Goal: Task Accomplishment & Management: Manage account settings

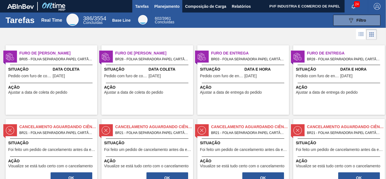
click at [161, 5] on span "Planejamento" at bounding box center [166, 6] width 25 height 7
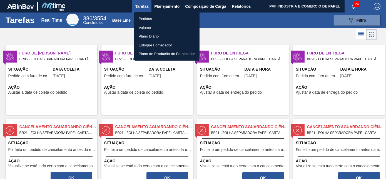
click at [146, 17] on li "Pedidos" at bounding box center [166, 18] width 65 height 9
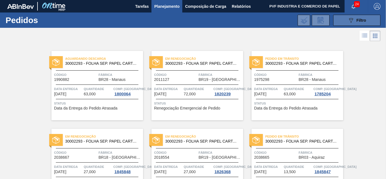
click at [358, 21] on span "Filtro" at bounding box center [362, 20] width 10 height 4
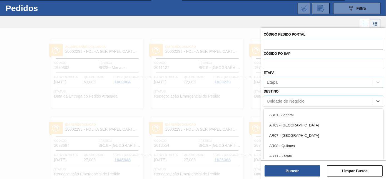
click at [288, 100] on div "Unidade de Negócio" at bounding box center [286, 101] width 38 height 5
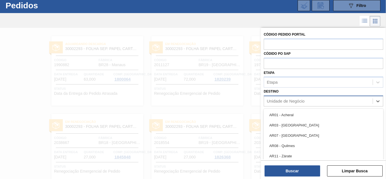
scroll to position [15, 0]
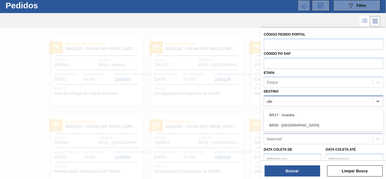
type input "uber"
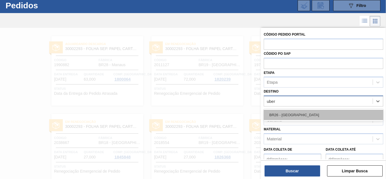
click at [290, 116] on div "BR26 - [GEOGRAPHIC_DATA]" at bounding box center [323, 115] width 119 height 10
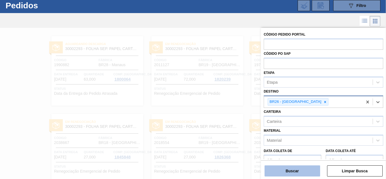
click at [292, 168] on button "Buscar" at bounding box center [293, 170] width 56 height 11
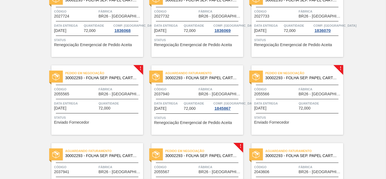
scroll to position [195, 0]
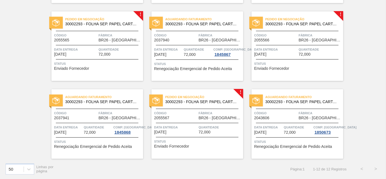
click at [123, 47] on span "Quantidade" at bounding box center [120, 50] width 43 height 6
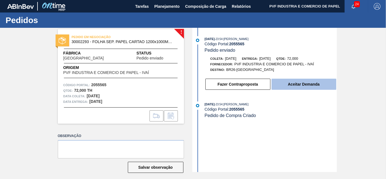
click at [285, 84] on button "Aceitar Demanda" at bounding box center [303, 84] width 65 height 11
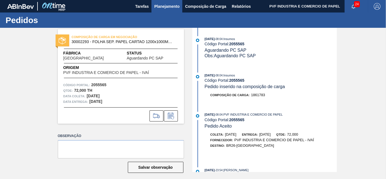
click at [164, 8] on span "Planejamento" at bounding box center [166, 6] width 25 height 7
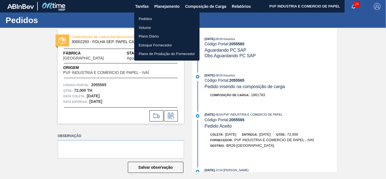
click at [147, 19] on li "Pedidos" at bounding box center [166, 18] width 65 height 9
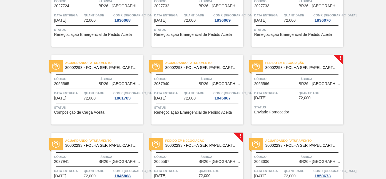
scroll to position [195, 0]
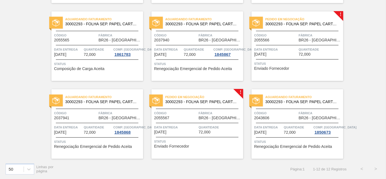
click at [293, 45] on div "Pedido em Negociação 30002293 - FOLHA SEP. PAPEL CARTAO 1200x1000M 350g Código …" at bounding box center [297, 45] width 92 height 69
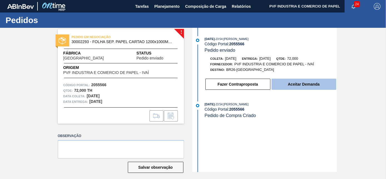
click at [289, 88] on button "Aceitar Demanda" at bounding box center [303, 84] width 65 height 11
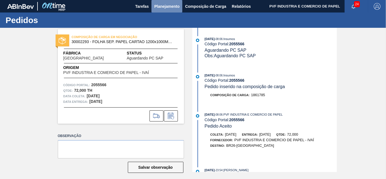
click at [170, 6] on span "Planejamento" at bounding box center [166, 6] width 25 height 7
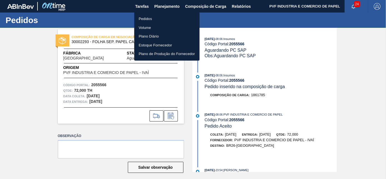
click at [142, 19] on li "Pedidos" at bounding box center [166, 18] width 65 height 9
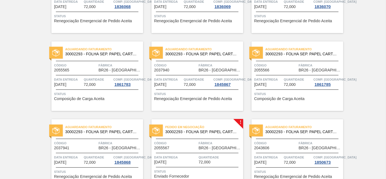
scroll to position [195, 0]
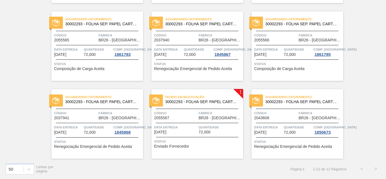
click at [194, 103] on span "30002293 - FOLHA SEP. PAPEL CARTAO 1200x1000M 350g" at bounding box center [201, 102] width 73 height 4
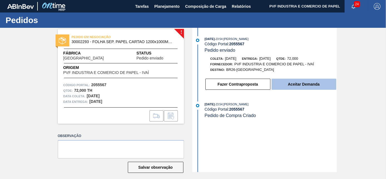
click at [292, 87] on button "Aceitar Demanda" at bounding box center [303, 84] width 65 height 11
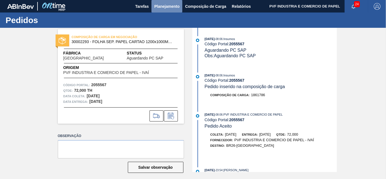
click at [171, 6] on span "Planejamento" at bounding box center [166, 6] width 25 height 7
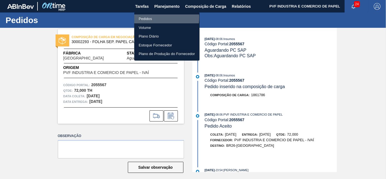
click at [147, 17] on li "Pedidos" at bounding box center [166, 18] width 65 height 9
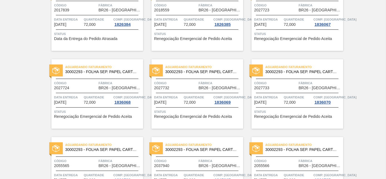
scroll to position [101, 0]
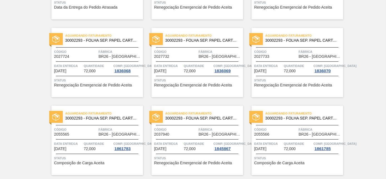
click at [76, 125] on div "Aguardando Faturamento 30002293 - FOLHA SEP. PAPEL CARTAO 1200x1000M 350g Códig…" at bounding box center [97, 140] width 92 height 69
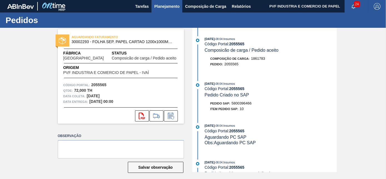
click at [168, 5] on span "Planejamento" at bounding box center [166, 6] width 25 height 7
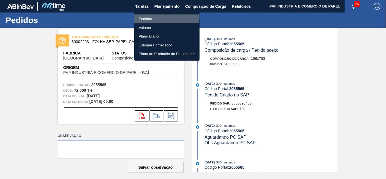
click at [150, 16] on li "Pedidos" at bounding box center [166, 18] width 65 height 9
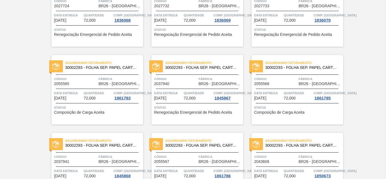
scroll to position [195, 0]
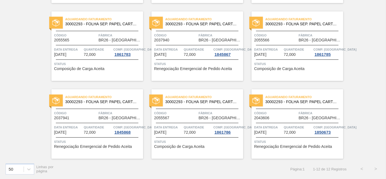
click at [285, 44] on div "Aguardando Faturamento 30002293 - FOLHA SEP. PAPEL CARTAO 1200x1000M 350g Códig…" at bounding box center [297, 45] width 92 height 69
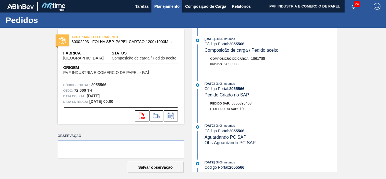
click at [163, 3] on span "Planejamento" at bounding box center [166, 6] width 25 height 7
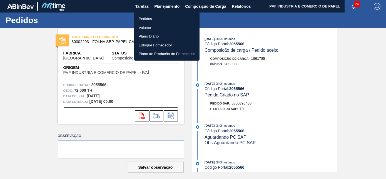
click at [150, 18] on li "Pedidos" at bounding box center [166, 18] width 65 height 9
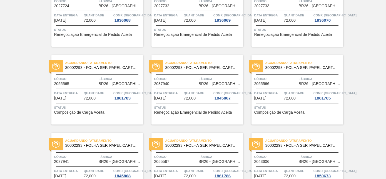
scroll to position [195, 0]
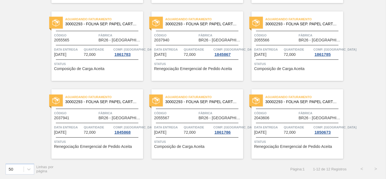
click at [177, 96] on span "Aguardando Faturamento" at bounding box center [204, 97] width 78 height 6
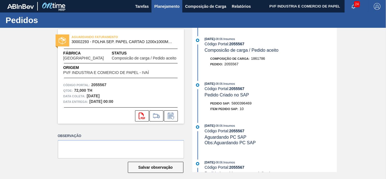
click at [161, 3] on span "Planejamento" at bounding box center [166, 6] width 25 height 7
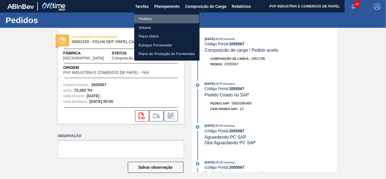
click at [147, 18] on li "Pedidos" at bounding box center [166, 18] width 65 height 9
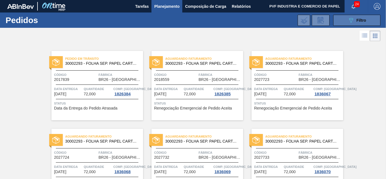
click at [357, 21] on span "Filtro" at bounding box center [362, 20] width 10 height 4
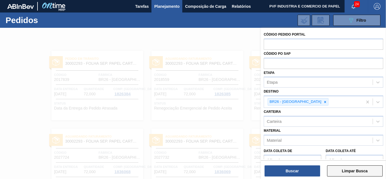
click at [344, 168] on button "Limpar Busca" at bounding box center [355, 170] width 56 height 11
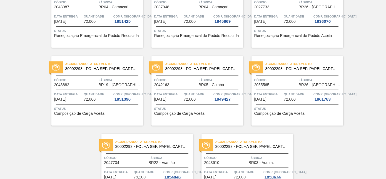
scroll to position [1207, 0]
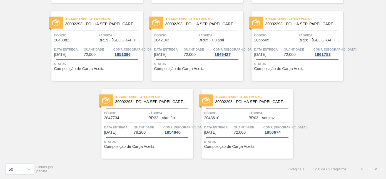
click at [376, 171] on button ">" at bounding box center [376, 169] width 14 height 14
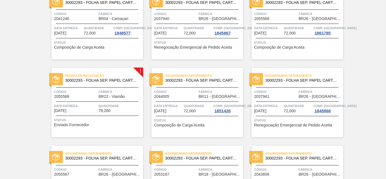
scroll to position [101, 0]
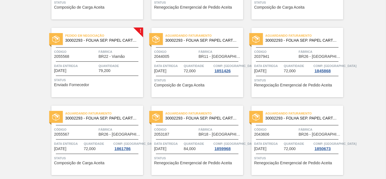
click at [99, 52] on span "Fábrica" at bounding box center [120, 52] width 43 height 6
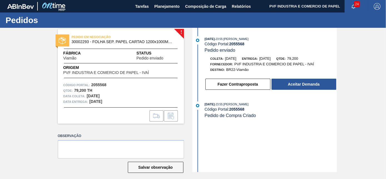
click at [299, 79] on div "Fazer Contraproposta Aceitar Demanda" at bounding box center [271, 84] width 132 height 12
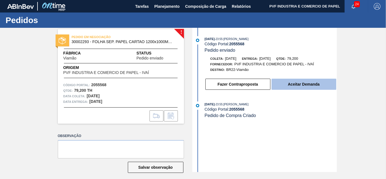
click at [294, 81] on button "Aceitar Demanda" at bounding box center [303, 84] width 65 height 11
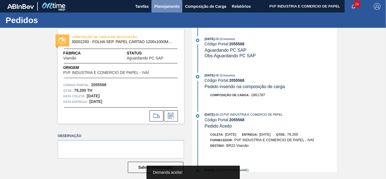
click at [165, 8] on span "Planejamento" at bounding box center [166, 6] width 25 height 7
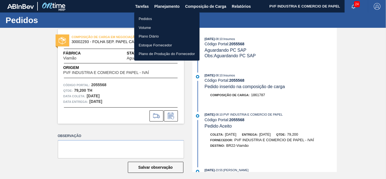
click at [148, 21] on li "Pedidos" at bounding box center [166, 18] width 65 height 9
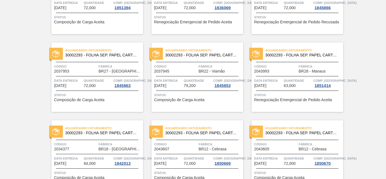
scroll to position [1207, 0]
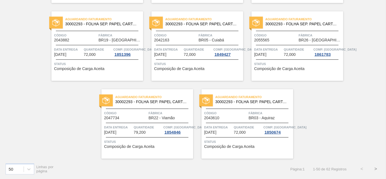
click at [377, 169] on button ">" at bounding box center [376, 169] width 14 height 14
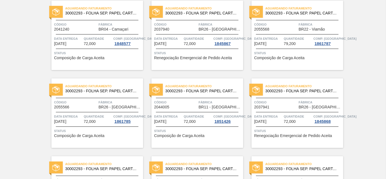
scroll to position [0, 0]
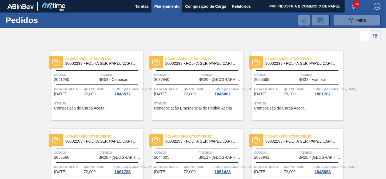
click at [285, 72] on span "Código" at bounding box center [275, 75] width 43 height 6
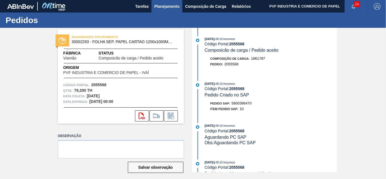
click at [165, 4] on span "Planejamento" at bounding box center [166, 6] width 25 height 7
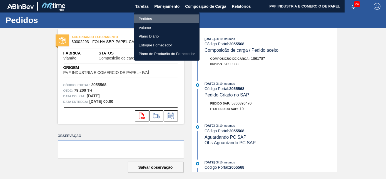
click at [145, 18] on li "Pedidos" at bounding box center [166, 18] width 65 height 9
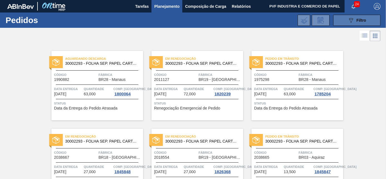
click at [365, 24] on button "089F7B8B-B2A5-4AFE-B5C0-19BA573D28AC Filtro" at bounding box center [356, 20] width 47 height 11
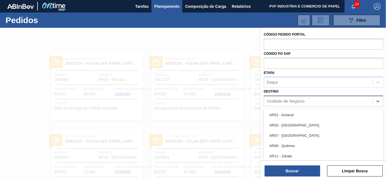
click at [277, 99] on div "Unidade de Negócio" at bounding box center [286, 101] width 38 height 5
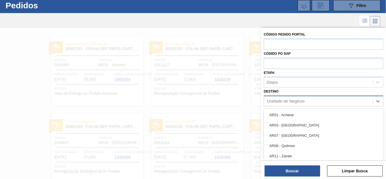
scroll to position [15, 0]
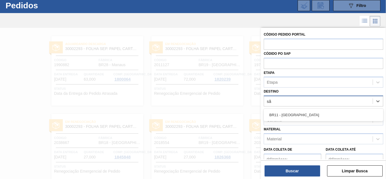
type input "são"
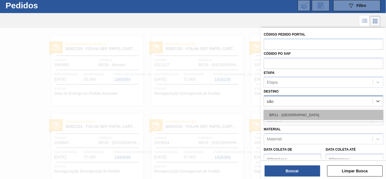
click at [281, 112] on div "BR11 - [GEOGRAPHIC_DATA][PERSON_NAME]" at bounding box center [323, 115] width 119 height 10
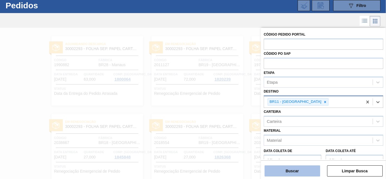
click at [293, 167] on button "Buscar" at bounding box center [293, 170] width 56 height 11
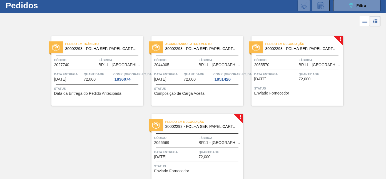
click at [281, 56] on div at bounding box center [297, 56] width 83 height 0
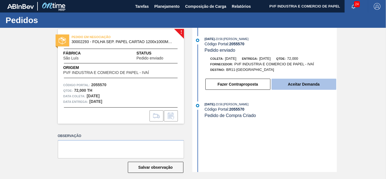
click at [319, 80] on button "Aceitar Demanda" at bounding box center [303, 84] width 65 height 11
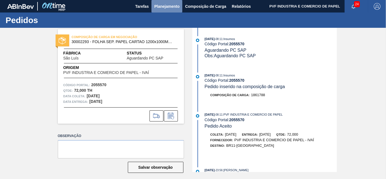
click at [168, 4] on span "Planejamento" at bounding box center [166, 6] width 25 height 7
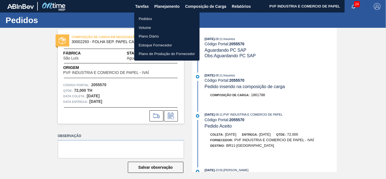
click at [150, 18] on li "Pedidos" at bounding box center [166, 18] width 65 height 9
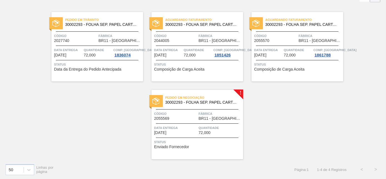
scroll to position [39, 0]
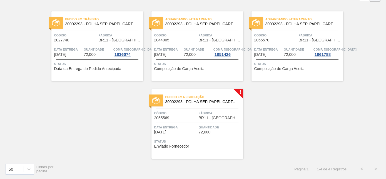
click at [188, 123] on div at bounding box center [197, 123] width 83 height 0
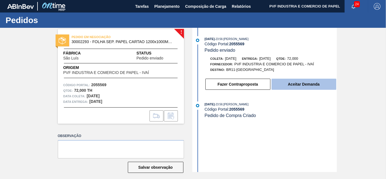
click at [303, 87] on button "Aceitar Demanda" at bounding box center [303, 84] width 65 height 11
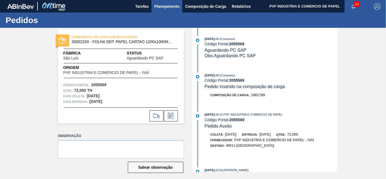
click at [164, 8] on span "Planejamento" at bounding box center [166, 6] width 25 height 7
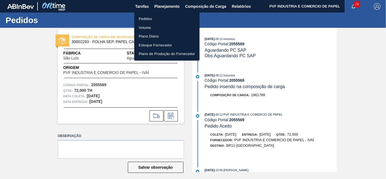
click at [148, 20] on li "Pedidos" at bounding box center [166, 18] width 65 height 9
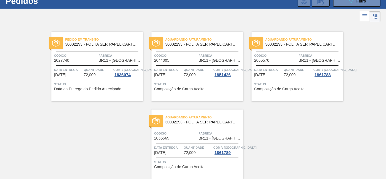
scroll to position [39, 0]
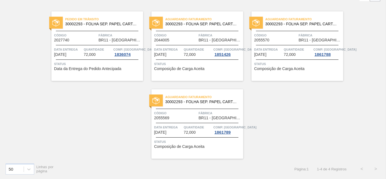
click at [293, 46] on div "Aguardando Faturamento 30002293 - FOLHA SEP. PAPEL CARTAO 1200x1000M 350g Códig…" at bounding box center [297, 45] width 92 height 69
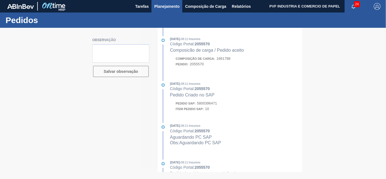
click at [166, 4] on span "Planejamento" at bounding box center [166, 6] width 25 height 7
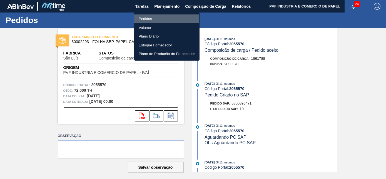
click at [149, 19] on li "Pedidos" at bounding box center [166, 18] width 65 height 9
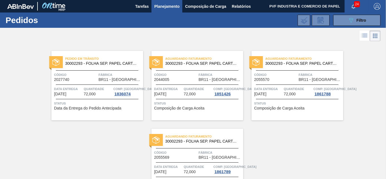
scroll to position [39, 0]
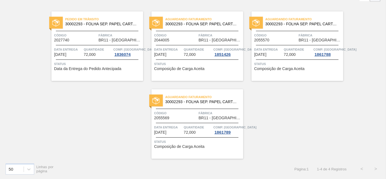
click at [203, 99] on span "Aguardando Faturamento" at bounding box center [204, 97] width 78 height 6
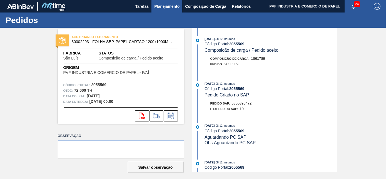
click at [171, 6] on span "Planejamento" at bounding box center [166, 6] width 25 height 7
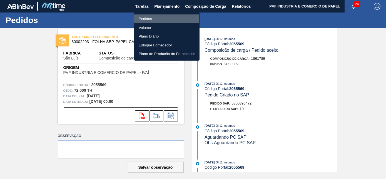
click at [145, 18] on li "Pedidos" at bounding box center [166, 18] width 65 height 9
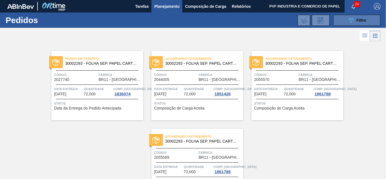
click at [348, 20] on icon "089F7B8B-B2A5-4AFE-B5C0-19BA573D28AC" at bounding box center [351, 20] width 7 height 7
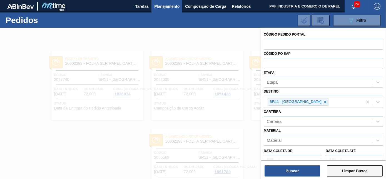
click at [345, 173] on button "Limpar Busca" at bounding box center [355, 170] width 56 height 11
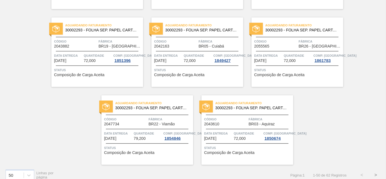
scroll to position [1207, 0]
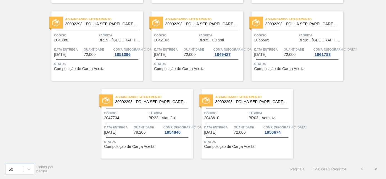
click at [377, 169] on button ">" at bounding box center [376, 169] width 14 height 14
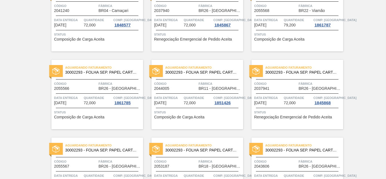
scroll to position [0, 0]
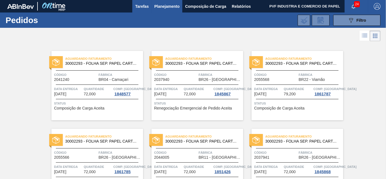
click at [139, 6] on span "Tarefas" at bounding box center [142, 6] width 14 height 7
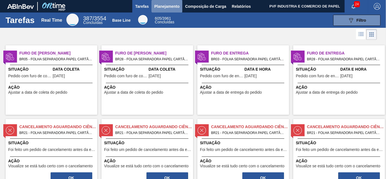
click at [164, 6] on span "Planejamento" at bounding box center [166, 6] width 25 height 7
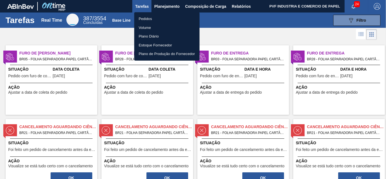
click at [140, 17] on li "Pedidos" at bounding box center [166, 18] width 65 height 9
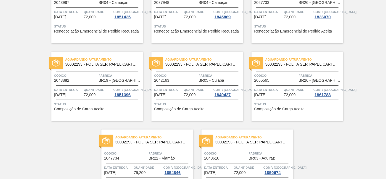
scroll to position [1207, 0]
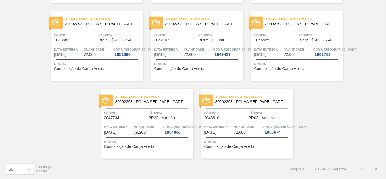
click at [376, 170] on button ">" at bounding box center [376, 169] width 14 height 14
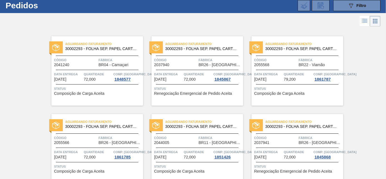
scroll to position [0, 0]
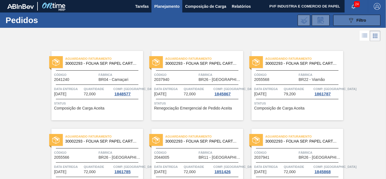
click at [366, 20] on button "089F7B8B-B2A5-4AFE-B5C0-19BA573D28AC Filtro" at bounding box center [356, 20] width 47 height 11
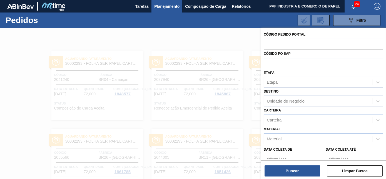
click at [305, 99] on div "Unidade de Negócio" at bounding box center [318, 101] width 109 height 8
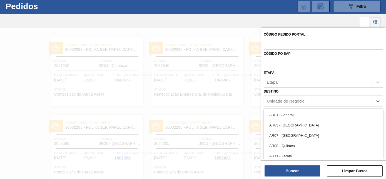
scroll to position [15, 0]
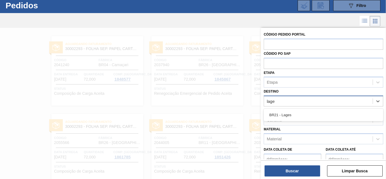
type input "lages"
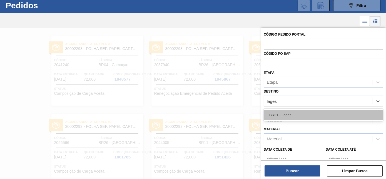
click at [298, 113] on div "BR21 - Lages" at bounding box center [323, 115] width 119 height 10
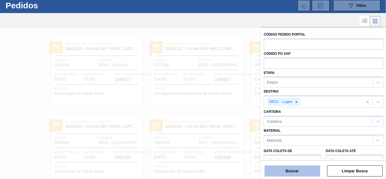
click at [307, 168] on button "Buscar" at bounding box center [293, 170] width 56 height 11
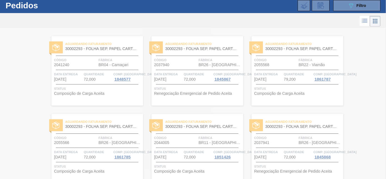
scroll to position [0, 0]
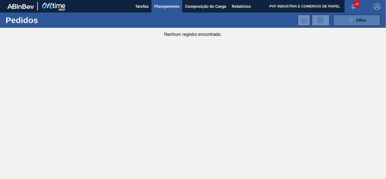
click at [355, 21] on div "089F7B8B-B2A5-4AFE-B5C0-19BA573D28AC Filtro" at bounding box center [357, 20] width 19 height 7
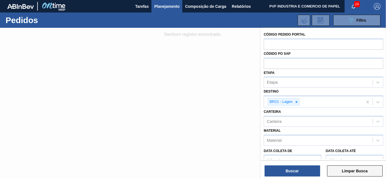
click at [359, 170] on button "Limpar Busca" at bounding box center [355, 170] width 56 height 11
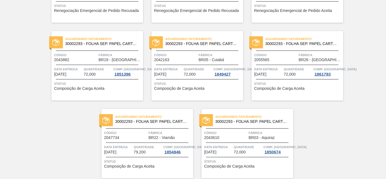
scroll to position [1207, 0]
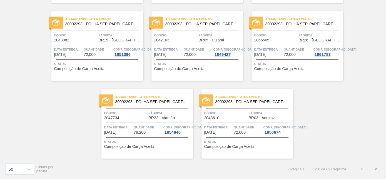
click at [373, 169] on button ">" at bounding box center [376, 169] width 14 height 14
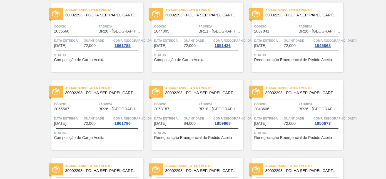
scroll to position [0, 0]
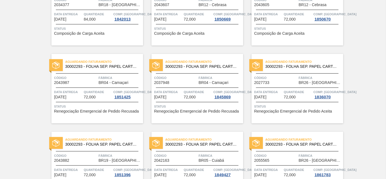
scroll to position [1207, 0]
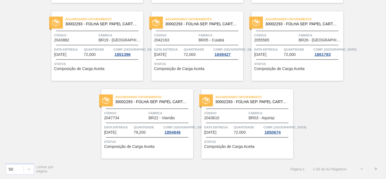
click at [376, 167] on button ">" at bounding box center [376, 169] width 14 height 14
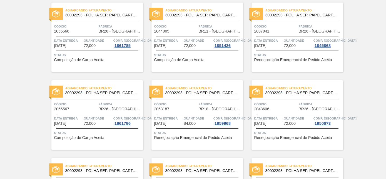
scroll to position [0, 0]
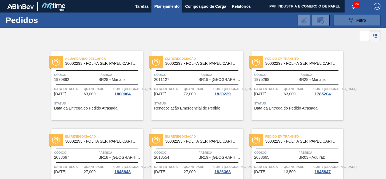
click at [358, 17] on div "089F7B8B-B2A5-4AFE-B5C0-19BA573D28AC Filtro" at bounding box center [357, 20] width 19 height 7
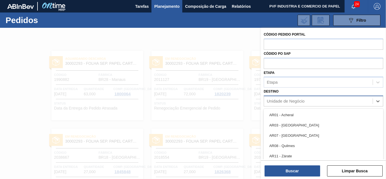
click at [304, 101] on div "Unidade de Negócio" at bounding box center [286, 101] width 38 height 5
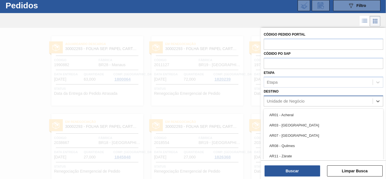
scroll to position [15, 0]
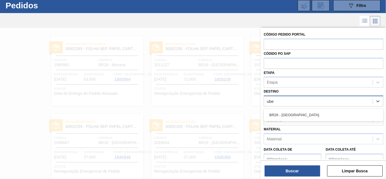
type input "uber"
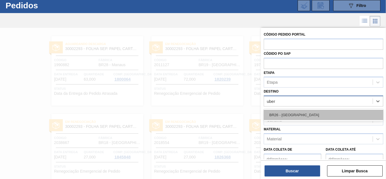
click at [296, 116] on div "BR26 - [GEOGRAPHIC_DATA]" at bounding box center [323, 115] width 119 height 10
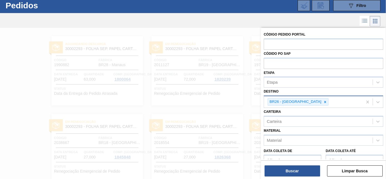
click at [288, 165] on div "Buscar Limpar Busca" at bounding box center [323, 168] width 125 height 16
click at [286, 171] on button "Buscar" at bounding box center [293, 170] width 56 height 11
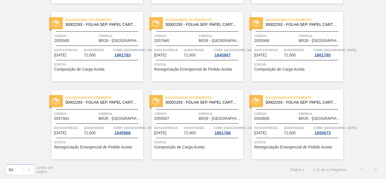
scroll to position [195, 0]
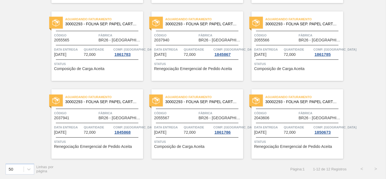
click at [98, 42] on div "Aguardando Faturamento 30002293 - FOLHA SEP. PAPEL CARTAO 1200x1000M 350g Códig…" at bounding box center [97, 45] width 92 height 69
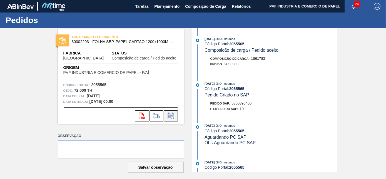
click at [170, 116] on icon at bounding box center [170, 116] width 9 height 7
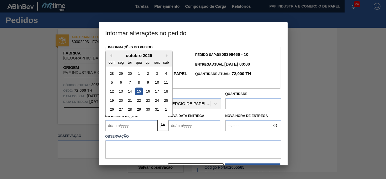
click at [133, 128] on Coleta2055565 "Nova Data Coleta" at bounding box center [131, 125] width 52 height 11
click at [165, 56] on div "outubro 2025" at bounding box center [139, 55] width 67 height 5
click at [167, 58] on button "Next Month" at bounding box center [168, 56] width 4 height 4
click at [157, 110] on div "28" at bounding box center [157, 110] width 8 height 8
type Coleta2055565 "28/11/2025"
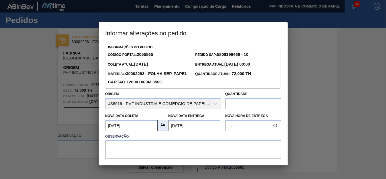
click at [163, 127] on img at bounding box center [163, 125] width 7 height 7
click at [175, 127] on Entrega2055565 "[DATE]" at bounding box center [194, 125] width 52 height 11
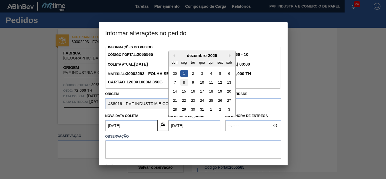
click at [185, 83] on div "8" at bounding box center [184, 83] width 8 height 8
type Entrega2055565 "08/12/2025"
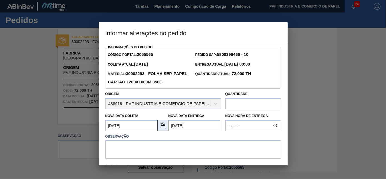
click at [162, 126] on img at bounding box center [163, 125] width 7 height 7
click at [148, 142] on textarea at bounding box center [193, 149] width 176 height 18
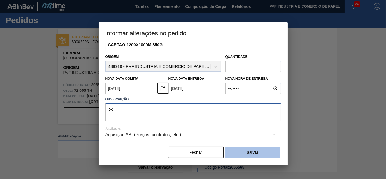
type textarea "ok"
click at [258, 155] on button "Salvar" at bounding box center [253, 152] width 56 height 11
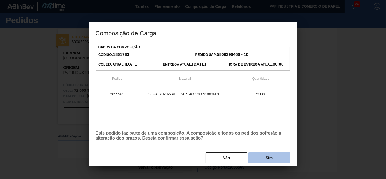
click at [261, 160] on button "Sim" at bounding box center [269, 157] width 42 height 11
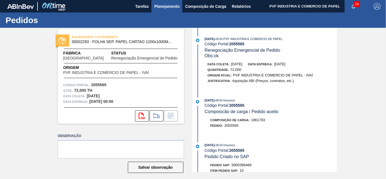
click at [164, 7] on span "Planejamento" at bounding box center [166, 6] width 25 height 7
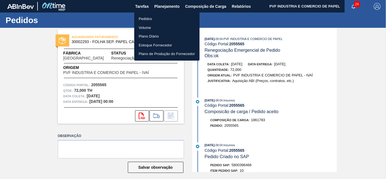
click at [147, 22] on li "Pedidos" at bounding box center [166, 18] width 65 height 9
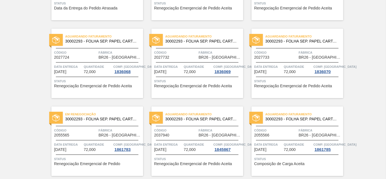
scroll to position [101, 0]
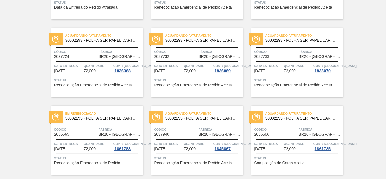
click at [288, 144] on span "Quantidade" at bounding box center [298, 144] width 28 height 6
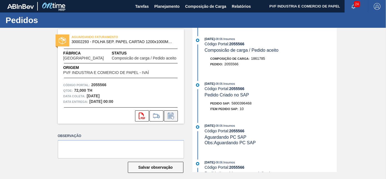
click at [168, 114] on icon at bounding box center [171, 116] width 6 height 6
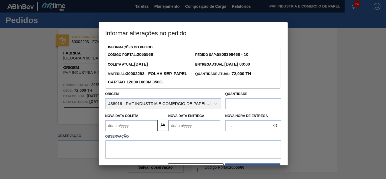
click at [181, 125] on Entrega2055566 "Nova Data Entrega" at bounding box center [194, 125] width 52 height 11
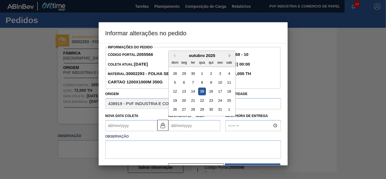
click at [229, 55] on button "Next Month" at bounding box center [231, 56] width 4 height 4
click at [185, 90] on div "15" at bounding box center [184, 92] width 8 height 8
type Coleta2055566 "12/12/2025"
type Entrega2055566 "15/12/2025"
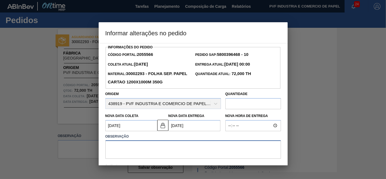
click at [139, 144] on textarea at bounding box center [193, 149] width 176 height 18
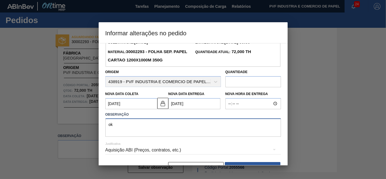
scroll to position [38, 0]
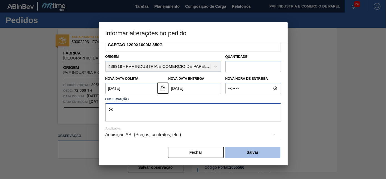
type textarea "ok"
click at [240, 150] on button "Salvar" at bounding box center [253, 152] width 56 height 11
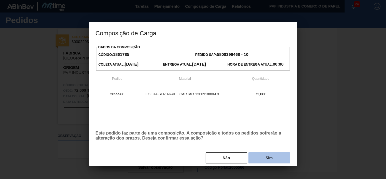
click at [259, 157] on button "Sim" at bounding box center [269, 157] width 42 height 11
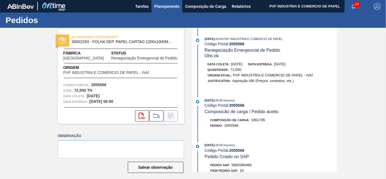
click at [172, 7] on span "Planejamento" at bounding box center [166, 6] width 25 height 7
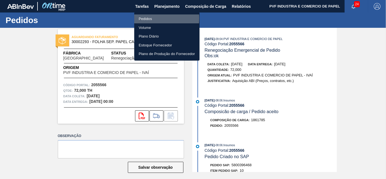
click at [142, 18] on li "Pedidos" at bounding box center [166, 18] width 65 height 9
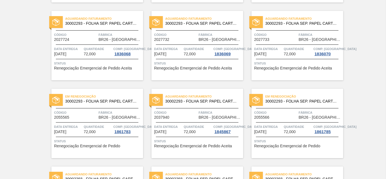
scroll to position [126, 0]
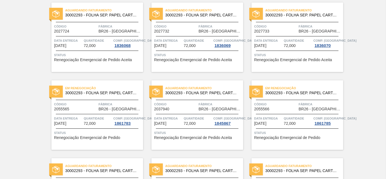
click at [104, 106] on span "Fábrica" at bounding box center [120, 104] width 43 height 6
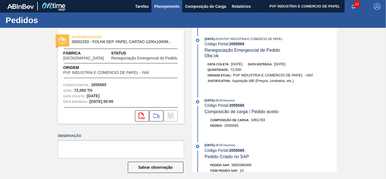
click at [159, 8] on span "Planejamento" at bounding box center [166, 6] width 25 height 7
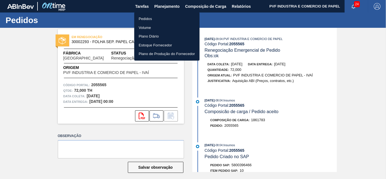
click at [147, 17] on li "Pedidos" at bounding box center [166, 18] width 65 height 9
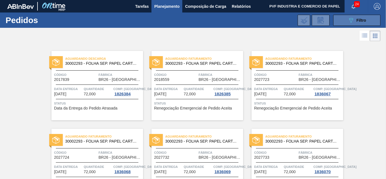
click at [362, 18] on span "Filtro" at bounding box center [362, 20] width 10 height 4
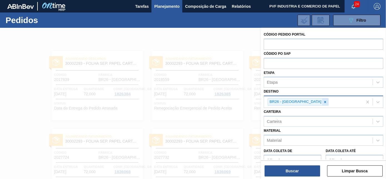
click at [323, 102] on icon at bounding box center [325, 102] width 4 height 4
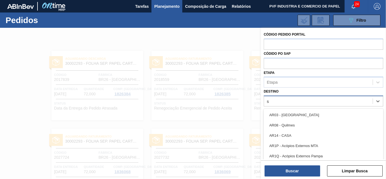
scroll to position [15, 0]
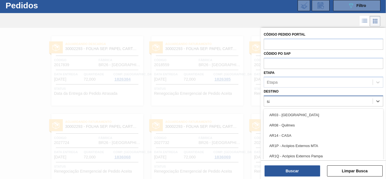
type input "são"
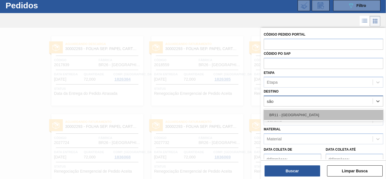
click at [295, 110] on div "BR11 - [GEOGRAPHIC_DATA][PERSON_NAME]" at bounding box center [323, 115] width 119 height 10
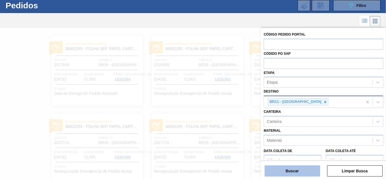
click at [291, 173] on button "Buscar" at bounding box center [293, 170] width 56 height 11
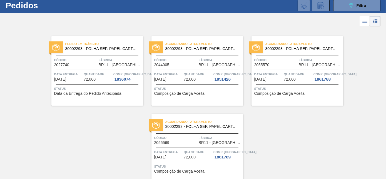
click at [194, 132] on div "Aguardando Faturamento 30002293 - FOLHA SEP. PAPEL CARTAO 1200x1000M 350g Códig…" at bounding box center [197, 148] width 92 height 69
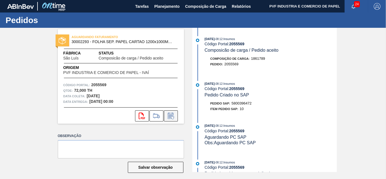
click at [171, 114] on icon at bounding box center [170, 116] width 9 height 7
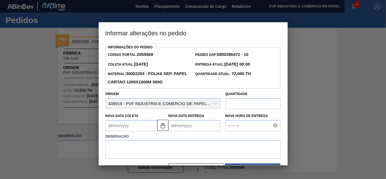
click at [178, 129] on Entrega2055569 "Nova Data Entrega" at bounding box center [194, 125] width 52 height 11
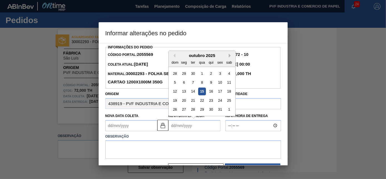
click at [230, 56] on button "Next Month" at bounding box center [231, 56] width 4 height 4
click at [202, 91] on div "17" at bounding box center [202, 92] width 8 height 8
type Coleta2055569 "12/12/2025"
type Entrega2055569 "17/12/2025"
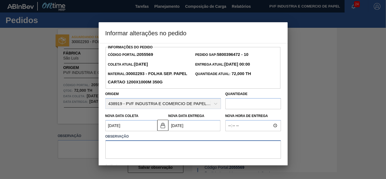
click at [172, 147] on textarea at bounding box center [193, 149] width 176 height 18
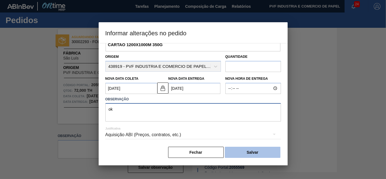
type textarea "ok"
click at [255, 152] on button "Salvar" at bounding box center [253, 152] width 56 height 11
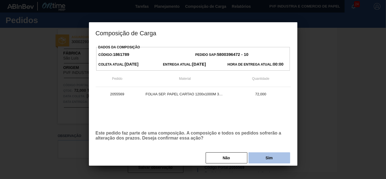
click at [267, 156] on button "Sim" at bounding box center [269, 157] width 42 height 11
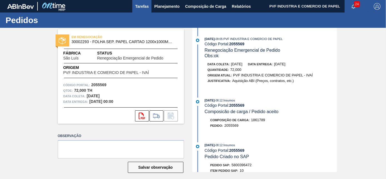
click at [141, 6] on span "Tarefas" at bounding box center [142, 6] width 14 height 7
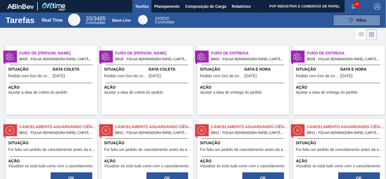
click at [36, 65] on div "Furo de Coleta BR05 - FOLHA SEPARADORA PAPEL CARTÃO Pedido - 2027742 Situação P…" at bounding box center [52, 79] width 92 height 69
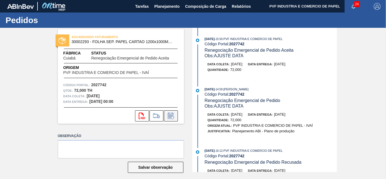
click at [172, 113] on icon at bounding box center [170, 116] width 9 height 7
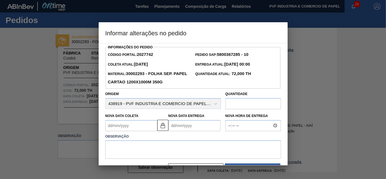
click at [139, 125] on Coleta2027742 "Nova Data Coleta" at bounding box center [131, 125] width 52 height 11
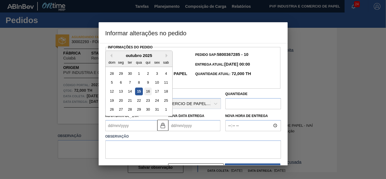
click at [151, 91] on div "16" at bounding box center [148, 92] width 8 height 8
type Coleta2027742 "[DATE]"
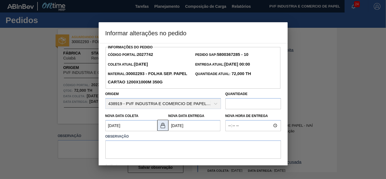
click at [160, 127] on img at bounding box center [163, 125] width 7 height 7
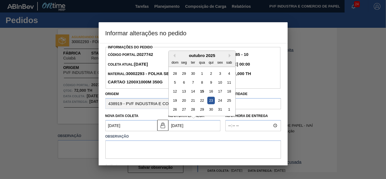
click at [172, 126] on Entrega2027742 "[DATE]" at bounding box center [194, 125] width 52 height 11
click at [181, 101] on div "20" at bounding box center [184, 101] width 8 height 8
type Entrega2027742 "[DATE]"
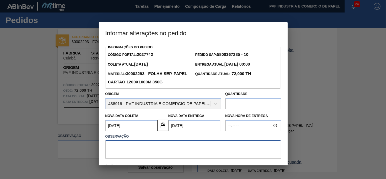
click at [145, 144] on textarea at bounding box center [193, 149] width 176 height 18
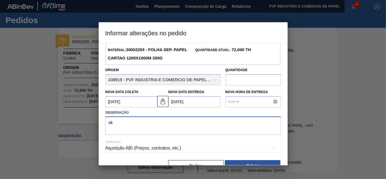
scroll to position [38, 0]
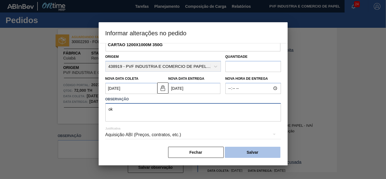
type textarea "ok"
click at [243, 152] on button "Salvar" at bounding box center [253, 152] width 56 height 11
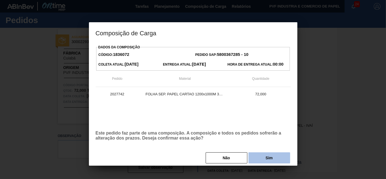
click at [258, 158] on button "Sim" at bounding box center [269, 157] width 42 height 11
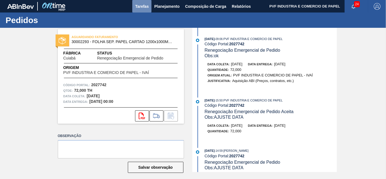
click at [140, 6] on span "Tarefas" at bounding box center [142, 6] width 14 height 7
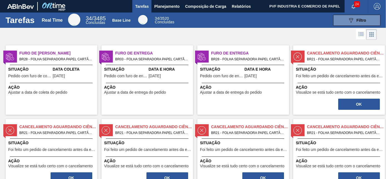
click at [81, 59] on span "BR28 - FOLHA SEPARADORA PAPEL CARTÃO Pedido - 2043993" at bounding box center [55, 59] width 73 height 6
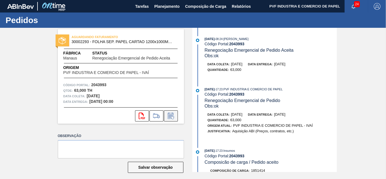
click at [169, 113] on icon at bounding box center [170, 116] width 9 height 7
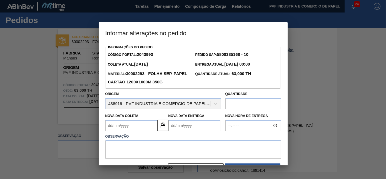
click at [118, 126] on Coleta2043993 "Nova Data Coleta" at bounding box center [131, 125] width 52 height 11
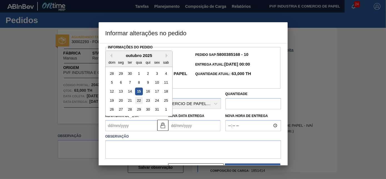
click at [139, 100] on div "22" at bounding box center [139, 101] width 8 height 8
type Coleta2043993 "[DATE]"
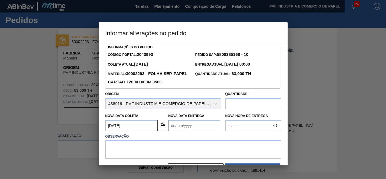
click at [179, 126] on Entrega2043993 "Nova Data Entrega" at bounding box center [194, 125] width 52 height 11
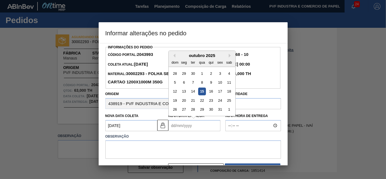
click at [228, 58] on div "outubro 2025" at bounding box center [202, 55] width 67 height 5
click at [230, 56] on button "Next Month" at bounding box center [231, 56] width 4 height 4
click at [192, 109] on div "25" at bounding box center [193, 110] width 8 height 8
type Entrega2043993 "[DATE]"
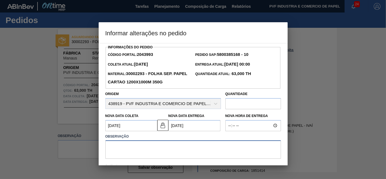
click at [174, 146] on textarea at bounding box center [193, 149] width 176 height 18
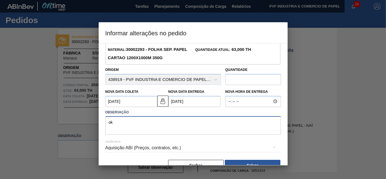
scroll to position [38, 0]
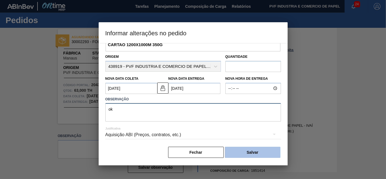
type textarea "ok"
click at [242, 150] on button "Salvar" at bounding box center [253, 152] width 56 height 11
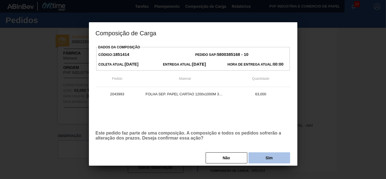
click at [257, 158] on button "Sim" at bounding box center [269, 157] width 42 height 11
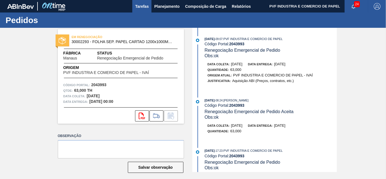
click at [138, 7] on span "Tarefas" at bounding box center [142, 6] width 14 height 7
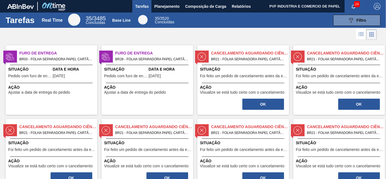
click at [70, 60] on span "BR03 - FOLHA SEPARADORA PAPEL CARTÃO Pedido - 2038665" at bounding box center [55, 59] width 73 height 6
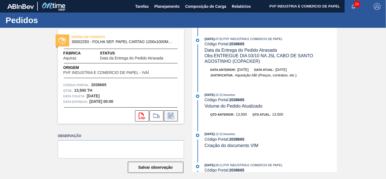
click at [172, 116] on icon at bounding box center [170, 116] width 4 height 3
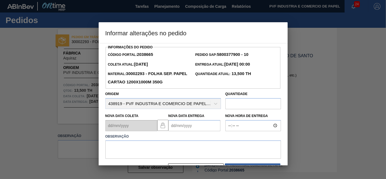
click at [185, 127] on Entrega2038665 "Nova Data Entrega" at bounding box center [194, 125] width 52 height 11
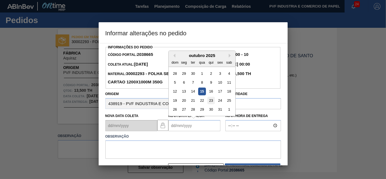
click at [208, 101] on div "23" at bounding box center [211, 101] width 8 height 8
type Entrega2038665 "[DATE]"
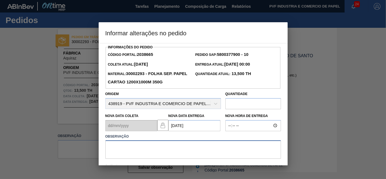
click at [161, 147] on textarea at bounding box center [193, 149] width 176 height 18
type textarea "m"
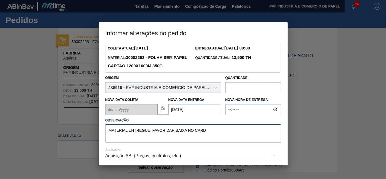
scroll to position [38, 0]
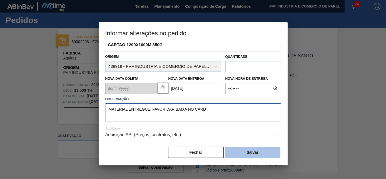
type textarea "MATERIAL ENTREGUE, FAVOR DAR BAIXA NO CARD"
click at [249, 150] on button "Salvar" at bounding box center [253, 152] width 56 height 11
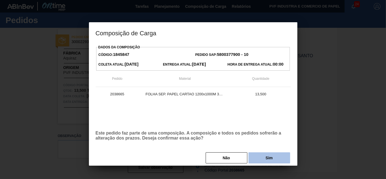
click at [262, 160] on button "Sim" at bounding box center [269, 157] width 42 height 11
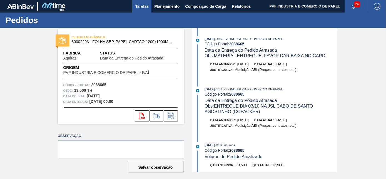
click at [143, 6] on span "Tarefas" at bounding box center [142, 6] width 14 height 7
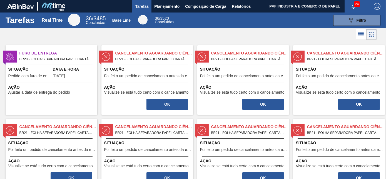
click at [87, 84] on span "Ação" at bounding box center [52, 87] width 88 height 6
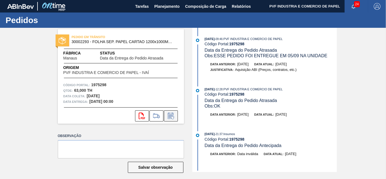
click at [171, 116] on icon at bounding box center [170, 116] width 9 height 7
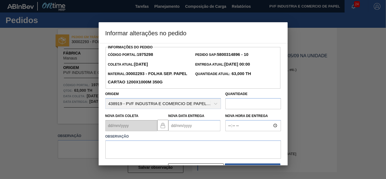
click at [181, 128] on Entrega1975298 "Nova Data Entrega" at bounding box center [194, 125] width 52 height 11
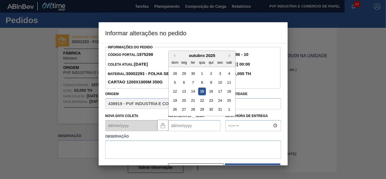
click at [211, 109] on div "30" at bounding box center [211, 110] width 8 height 8
type Entrega1975298 "[DATE]"
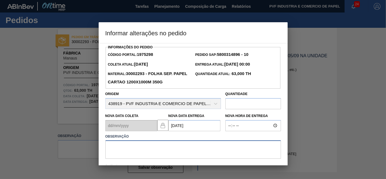
click at [158, 142] on textarea at bounding box center [193, 149] width 176 height 18
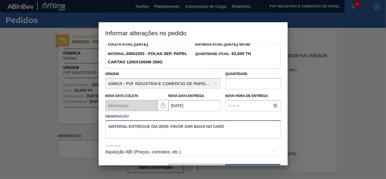
scroll to position [38, 0]
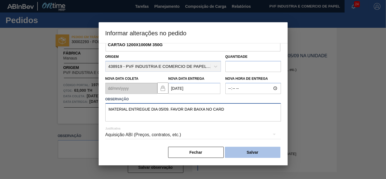
type textarea "MATERIAL ENTREGUE DIA 05/09. FAVOR DAR BAIXA NO CARD"
click at [235, 152] on button "Salvar" at bounding box center [253, 152] width 56 height 11
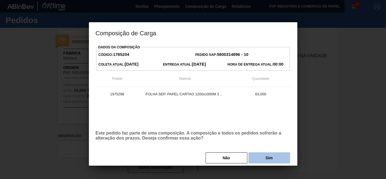
click at [262, 160] on button "Sim" at bounding box center [269, 157] width 42 height 11
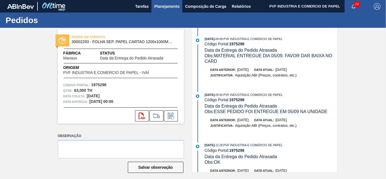
click at [166, 5] on span "Planejamento" at bounding box center [166, 6] width 25 height 7
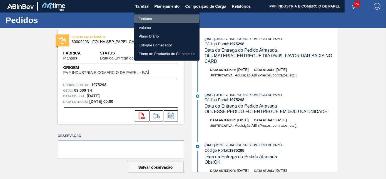
click at [151, 16] on li "Pedidos" at bounding box center [166, 18] width 65 height 9
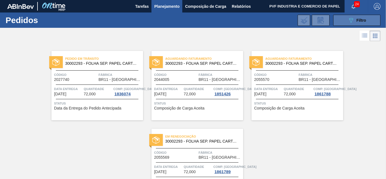
click at [357, 17] on div "089F7B8B-B2A5-4AFE-B5C0-19BA573D28AC Filtro" at bounding box center [357, 20] width 19 height 7
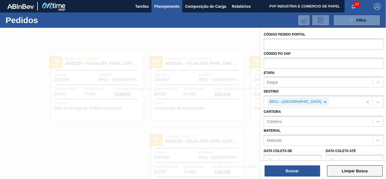
click at [348, 168] on button "Limpar Busca" at bounding box center [355, 170] width 56 height 11
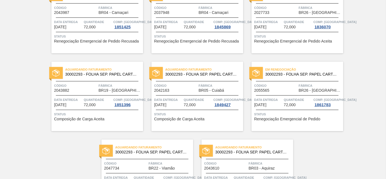
scroll to position [1207, 0]
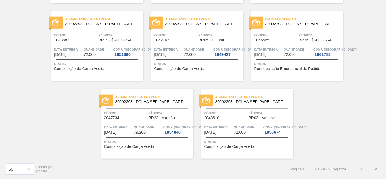
click at [373, 169] on button ">" at bounding box center [376, 169] width 14 height 14
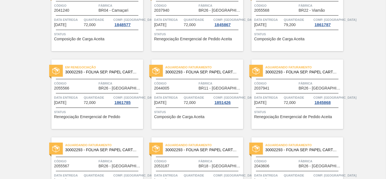
scroll to position [0, 0]
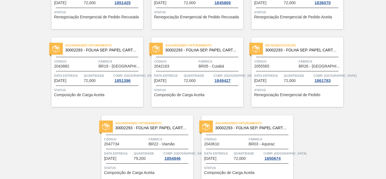
scroll to position [1207, 0]
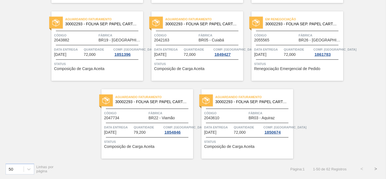
click at [375, 169] on button ">" at bounding box center [376, 169] width 14 height 14
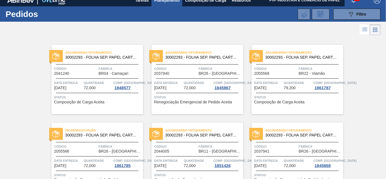
scroll to position [0, 0]
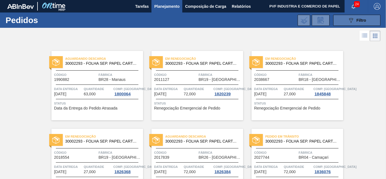
click at [353, 22] on div "089F7B8B-B2A5-4AFE-B5C0-19BA573D28AC Filtro" at bounding box center [357, 20] width 19 height 7
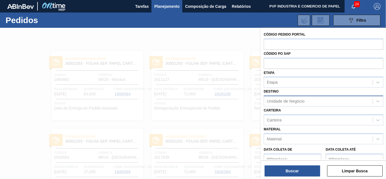
click at [289, 101] on div "Unidade de Negócio" at bounding box center [286, 101] width 38 height 5
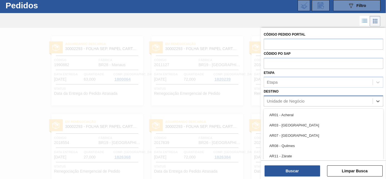
scroll to position [15, 0]
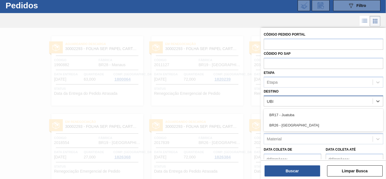
type input "UBER"
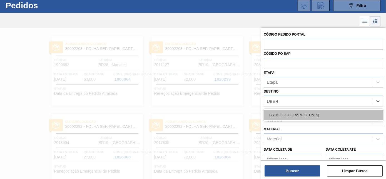
click at [294, 116] on div "BR26 - [GEOGRAPHIC_DATA]" at bounding box center [323, 115] width 119 height 10
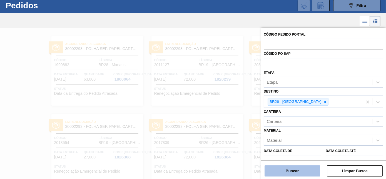
click at [300, 168] on button "Buscar" at bounding box center [293, 170] width 56 height 11
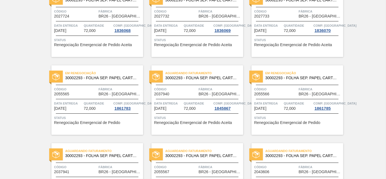
scroll to position [195, 0]
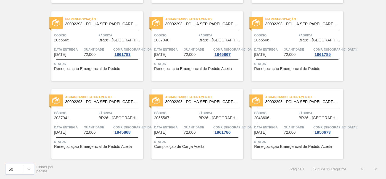
click at [182, 90] on div "Aguardando Faturamento 30002293 - FOLHA SEP. PAPEL CARTAO 1200x1000M 350g Códig…" at bounding box center [197, 123] width 92 height 69
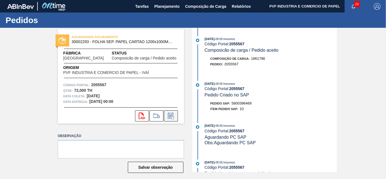
click at [170, 117] on icon at bounding box center [170, 116] width 4 height 3
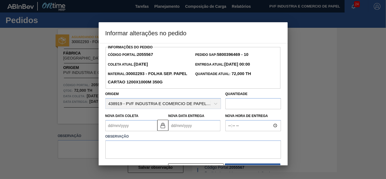
click at [118, 128] on Coleta2055567 "Nova Data Coleta" at bounding box center [131, 125] width 52 height 11
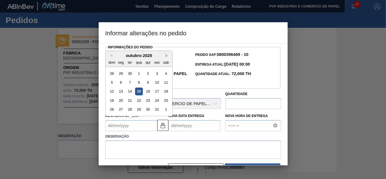
click at [166, 57] on button "Next Month" at bounding box center [168, 56] width 4 height 4
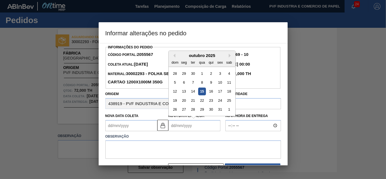
click at [186, 127] on Entrega2055567 "Nova Data Entrega" at bounding box center [194, 125] width 52 height 11
click at [228, 56] on div "outubro 2025" at bounding box center [202, 55] width 67 height 5
click at [229, 56] on button "Next Month" at bounding box center [231, 56] width 4 height 4
click at [184, 101] on div "22" at bounding box center [184, 101] width 8 height 8
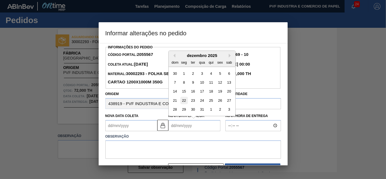
type Coleta2055567 "19/12/2025"
type Entrega2055567 "22/12/2025"
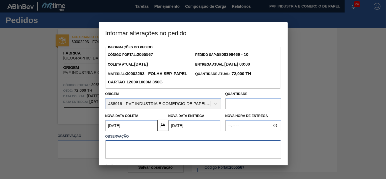
click at [155, 144] on textarea at bounding box center [193, 149] width 176 height 18
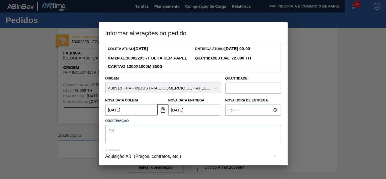
scroll to position [38, 0]
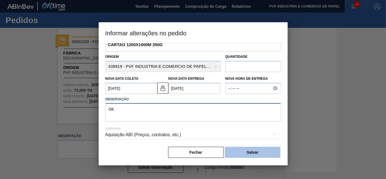
type textarea "OK"
click at [243, 151] on button "Salvar" at bounding box center [253, 152] width 56 height 11
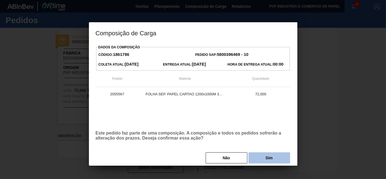
click at [266, 158] on button "Sim" at bounding box center [269, 157] width 42 height 11
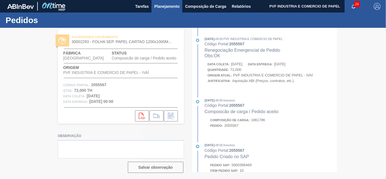
click at [163, 7] on span "Planejamento" at bounding box center [166, 6] width 25 height 7
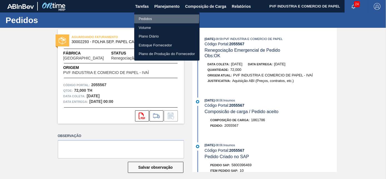
click at [144, 17] on li "Pedidos" at bounding box center [166, 18] width 65 height 9
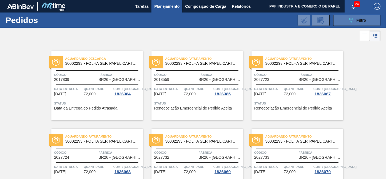
click at [350, 16] on button "089F7B8B-B2A5-4AFE-B5C0-19BA573D28AC Filtro" at bounding box center [356, 20] width 47 height 11
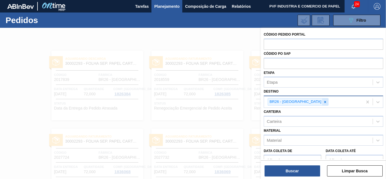
click at [323, 100] on icon at bounding box center [325, 102] width 4 height 4
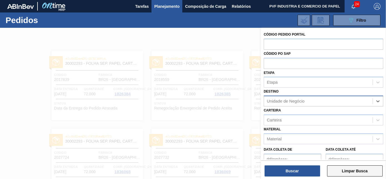
click at [359, 168] on button "Limpar Busca" at bounding box center [355, 170] width 56 height 11
